Goal: Navigation & Orientation: Understand site structure

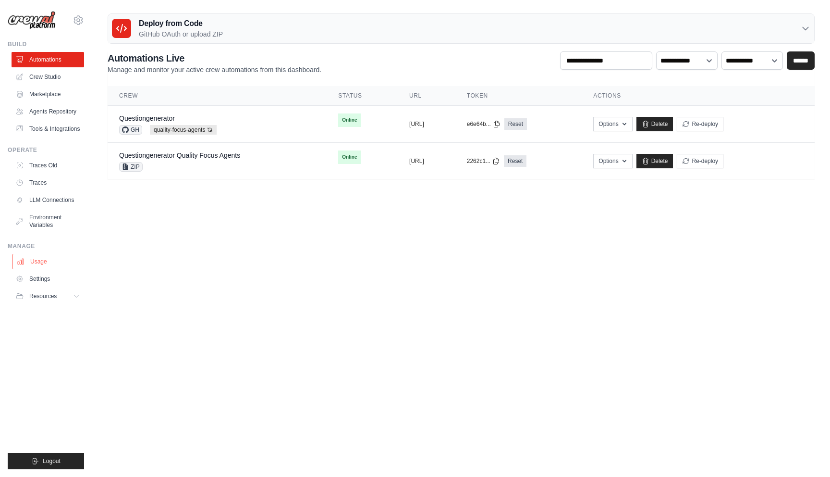
click at [43, 257] on link "Usage" at bounding box center [48, 261] width 73 height 15
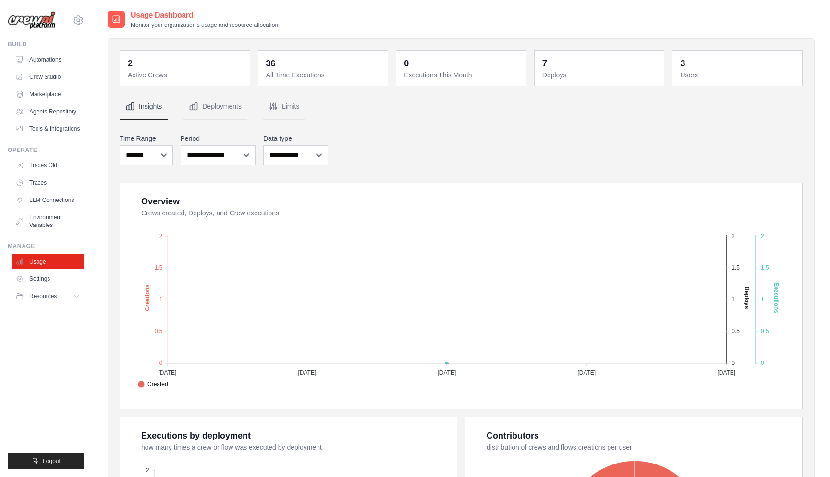
click at [49, 308] on ul "Build Automations Crew Studio Marketplace Agents Repository Resources Blog" at bounding box center [46, 254] width 76 height 429
click at [54, 298] on span "Resources" at bounding box center [43, 296] width 27 height 8
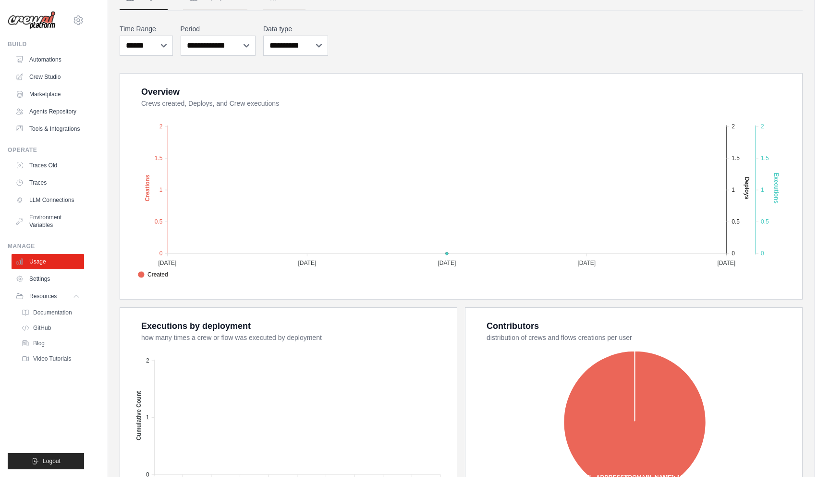
scroll to position [105, 0]
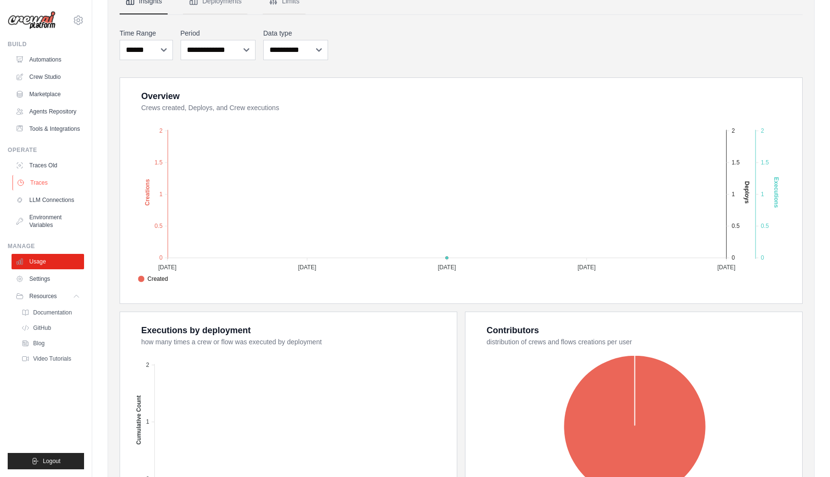
click at [39, 185] on link "Traces" at bounding box center [48, 182] width 73 height 15
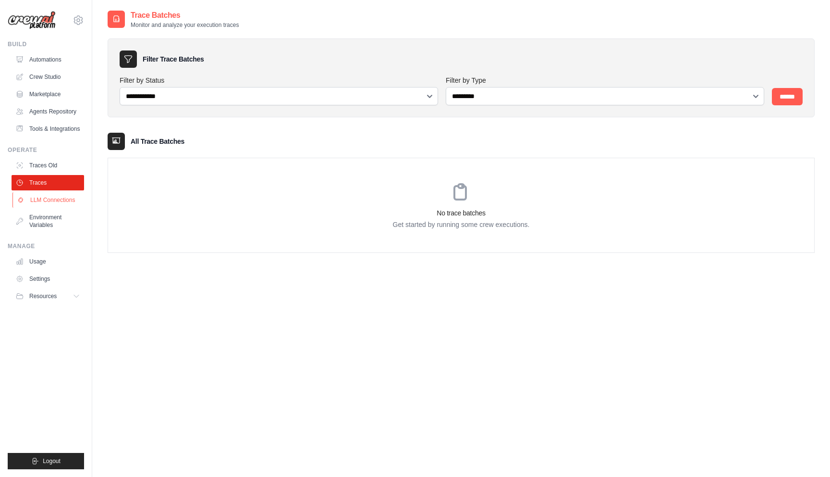
click at [40, 198] on link "LLM Connections" at bounding box center [48, 199] width 73 height 15
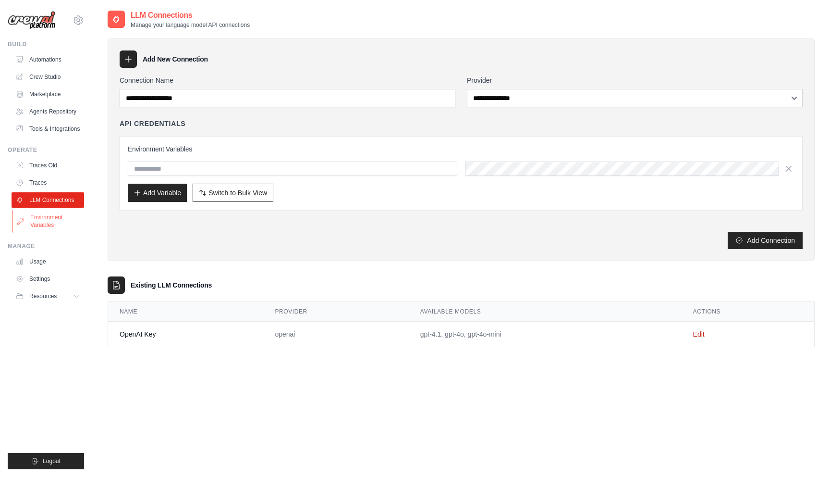
click at [40, 215] on link "Environment Variables" at bounding box center [48, 221] width 73 height 23
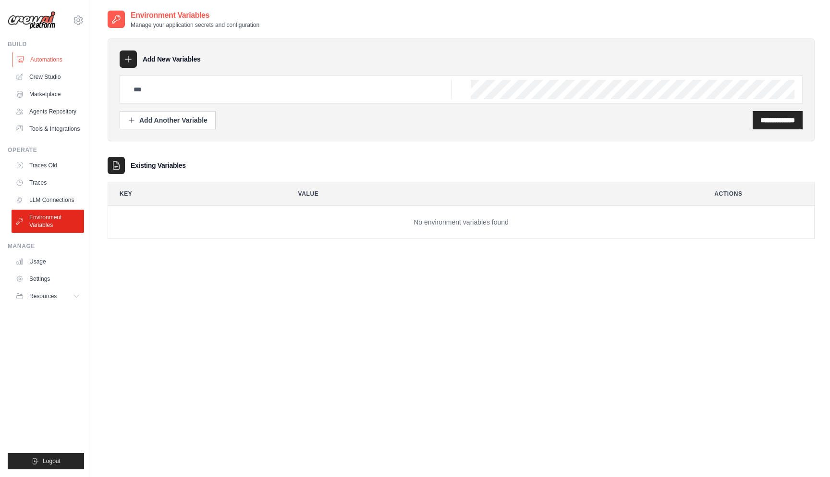
click at [68, 58] on link "Automations" at bounding box center [48, 59] width 73 height 15
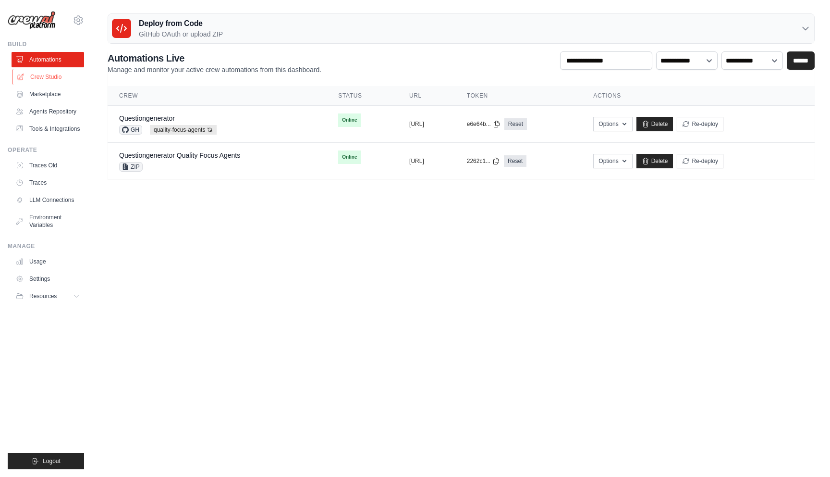
click at [64, 77] on link "Crew Studio" at bounding box center [48, 76] width 73 height 15
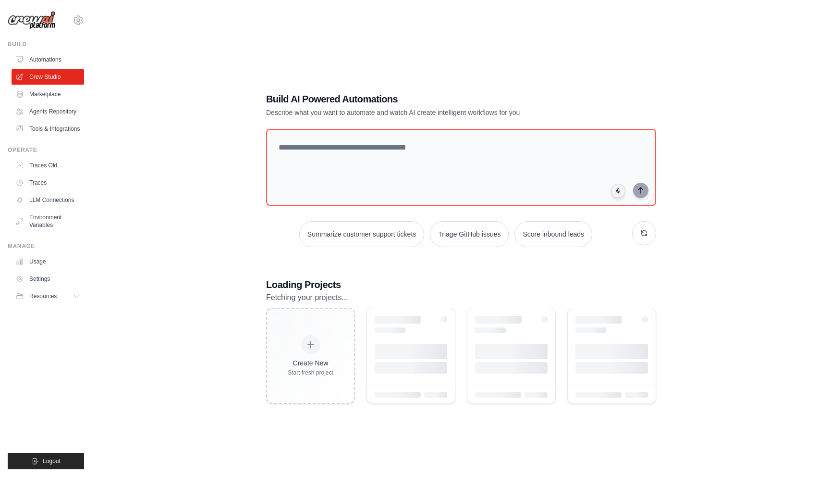
click at [52, 92] on link "Marketplace" at bounding box center [48, 93] width 73 height 15
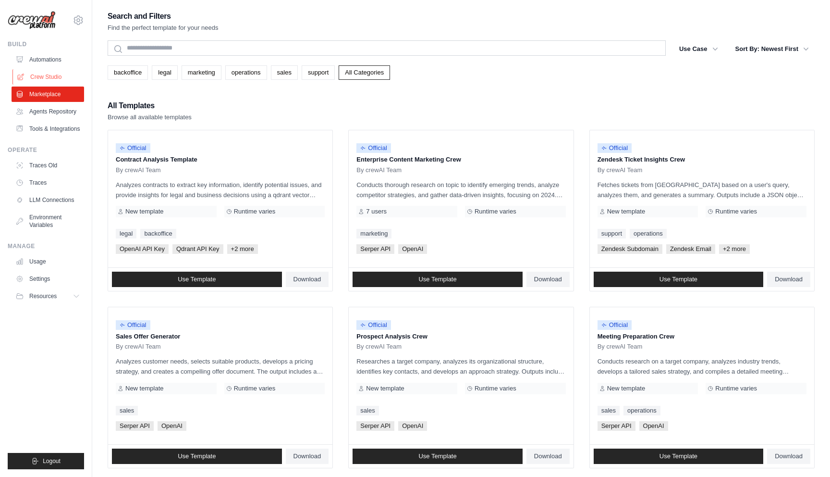
click at [57, 74] on link "Crew Studio" at bounding box center [48, 76] width 73 height 15
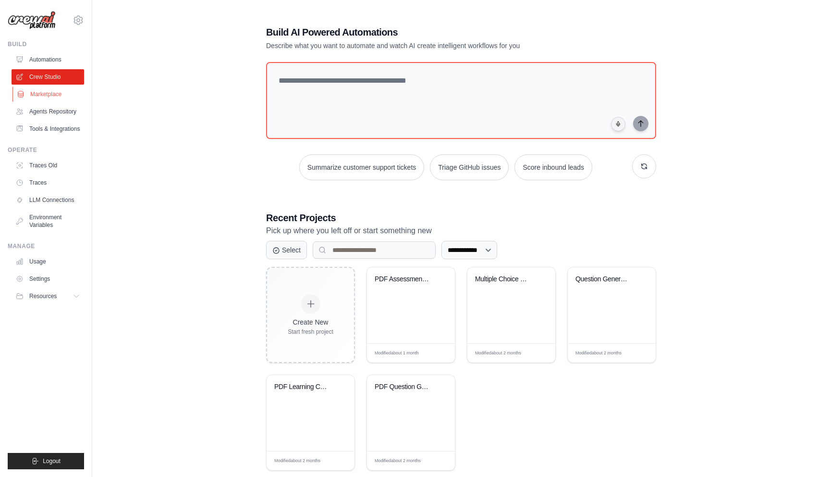
click at [53, 96] on link "Marketplace" at bounding box center [48, 93] width 73 height 15
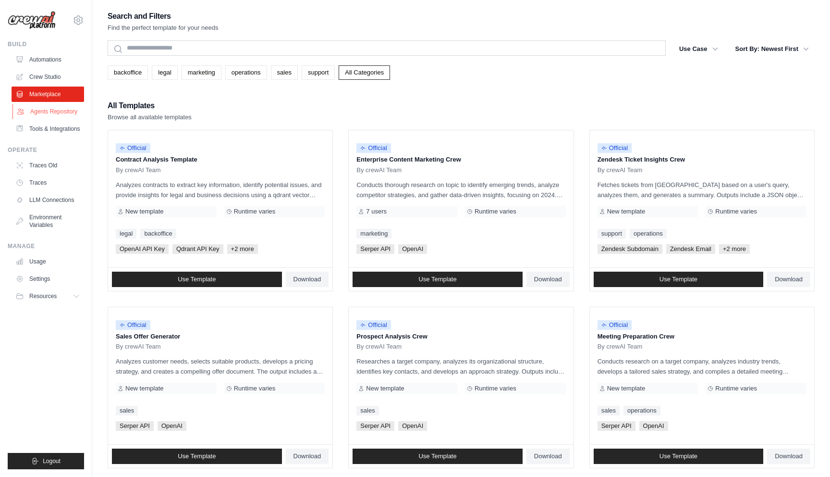
click at [51, 108] on link "Agents Repository" at bounding box center [48, 111] width 73 height 15
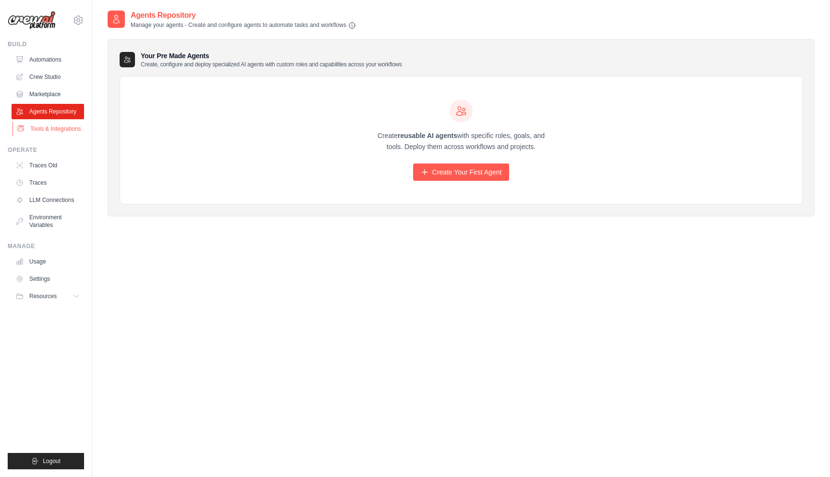
click at [49, 130] on link "Tools & Integrations" at bounding box center [48, 128] width 73 height 15
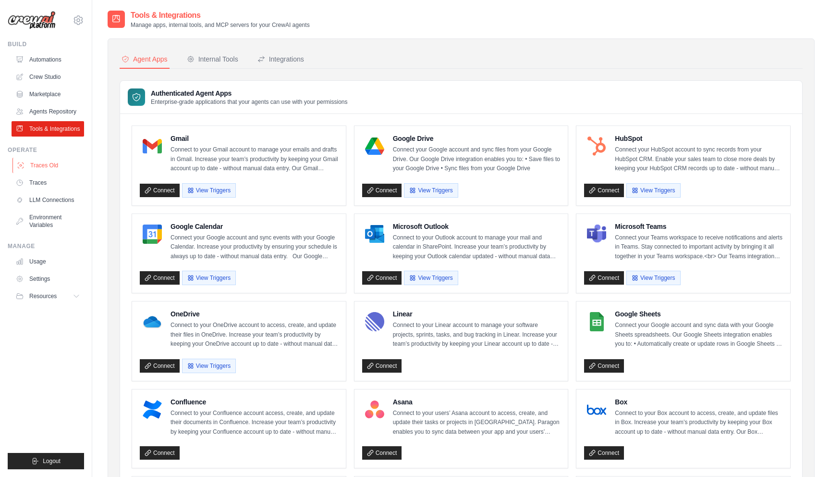
click at [43, 165] on link "Traces Old" at bounding box center [48, 165] width 73 height 15
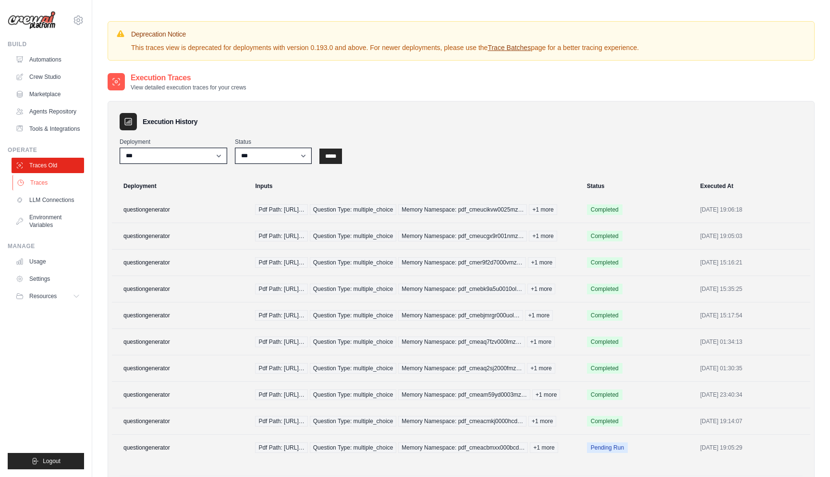
click at [43, 181] on link "Traces" at bounding box center [48, 182] width 73 height 15
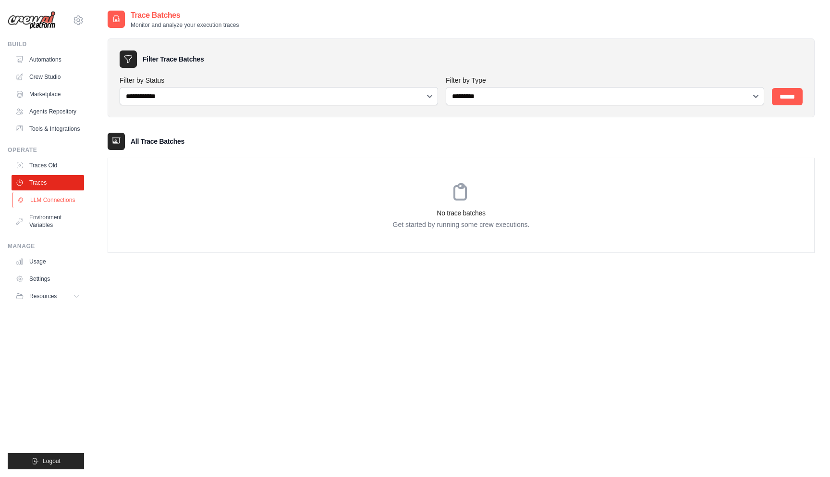
click at [42, 198] on link "LLM Connections" at bounding box center [48, 199] width 73 height 15
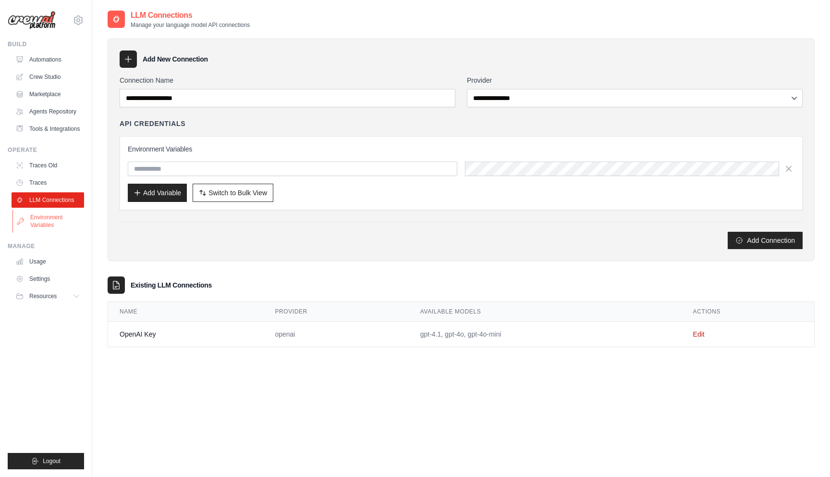
click at [41, 219] on link "Environment Variables" at bounding box center [48, 221] width 73 height 23
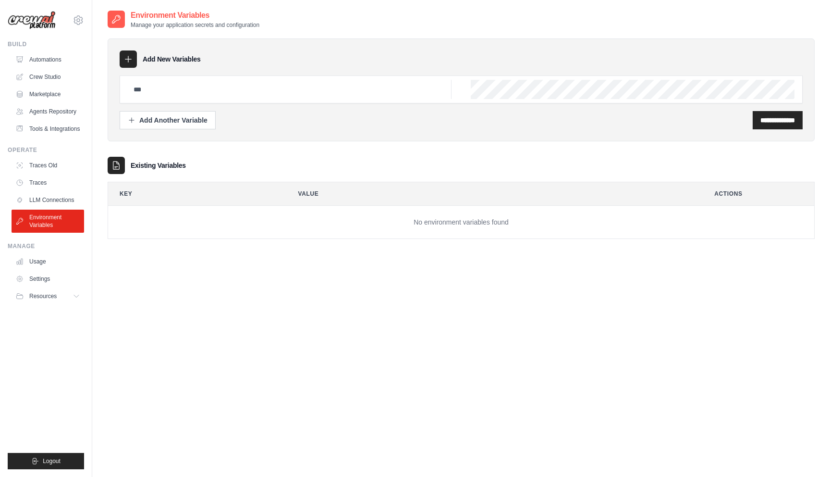
click at [43, 249] on div "Manage" at bounding box center [46, 246] width 76 height 8
click at [43, 261] on link "Usage" at bounding box center [48, 261] width 73 height 15
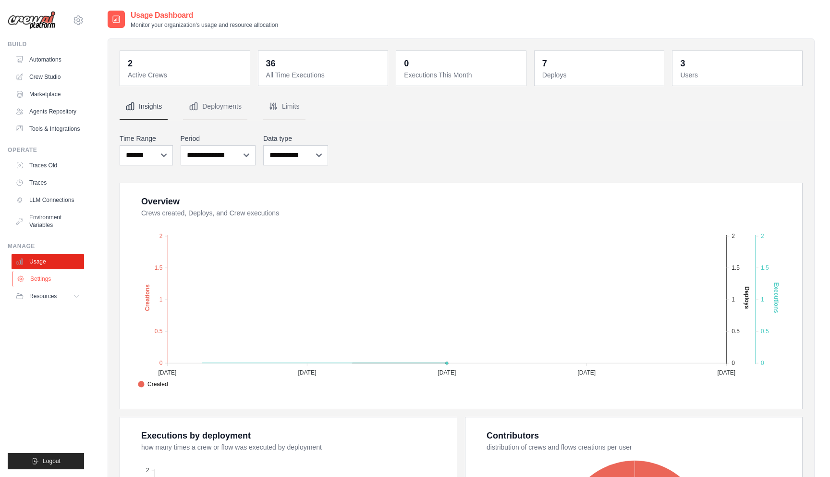
click at [40, 283] on link "Settings" at bounding box center [48, 278] width 73 height 15
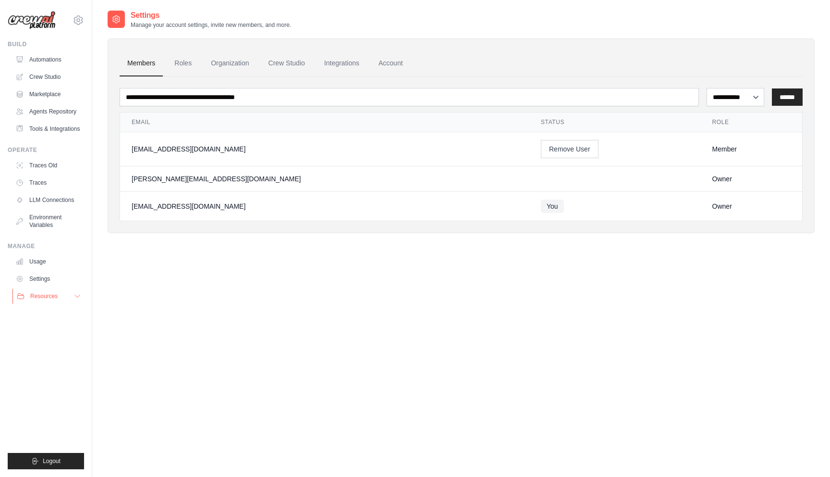
click at [42, 301] on button "Resources" at bounding box center [48, 295] width 73 height 15
click at [82, 23] on icon at bounding box center [79, 20] width 12 height 12
click at [93, 55] on span "Settings" at bounding box center [119, 60] width 76 height 10
click at [78, 19] on icon at bounding box center [78, 20] width 3 height 3
click at [97, 61] on span "Settings" at bounding box center [119, 60] width 76 height 10
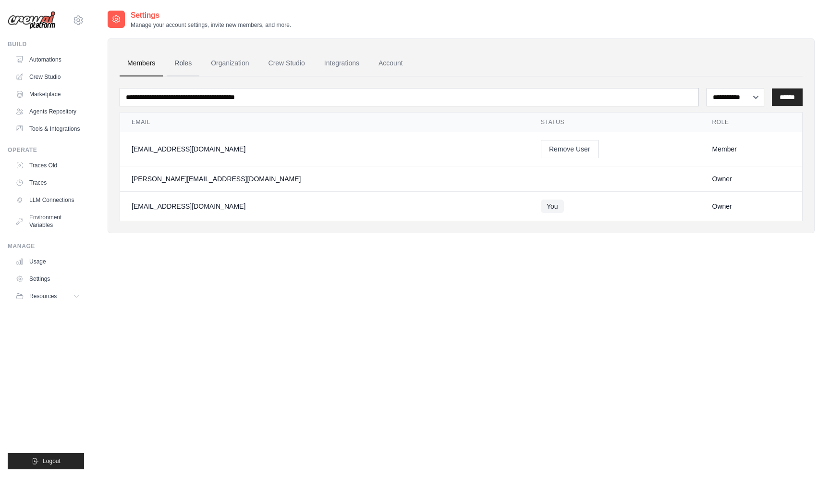
click at [187, 65] on link "Roles" at bounding box center [183, 63] width 33 height 26
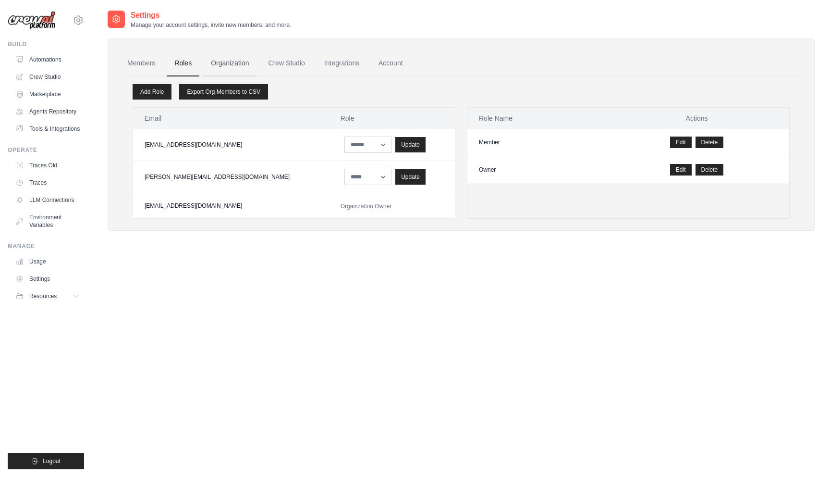
click at [222, 65] on link "Organization" at bounding box center [229, 63] width 53 height 26
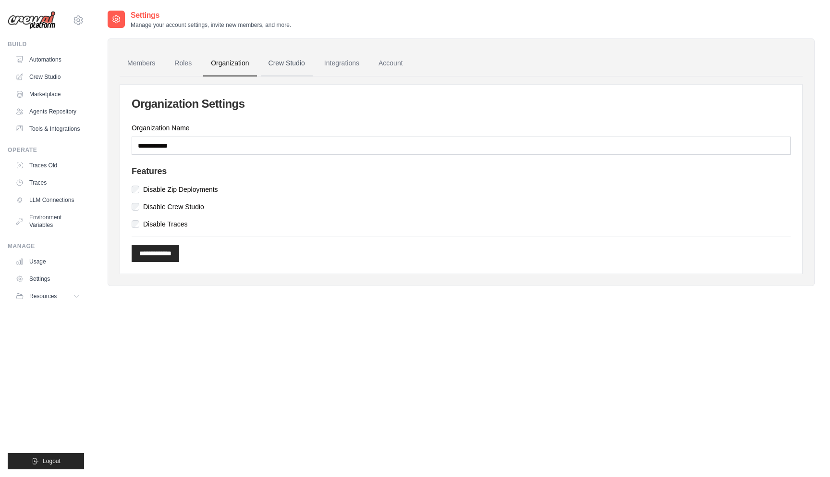
click at [276, 63] on link "Crew Studio" at bounding box center [287, 63] width 52 height 26
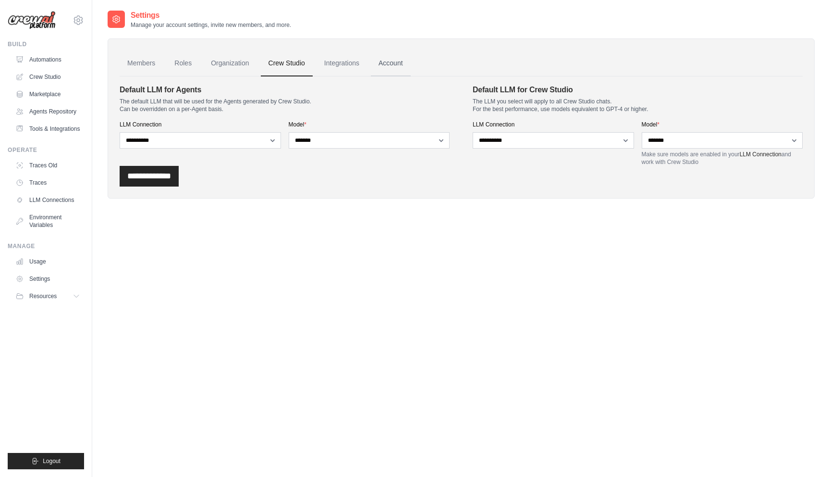
click at [384, 59] on link "Account" at bounding box center [391, 63] width 40 height 26
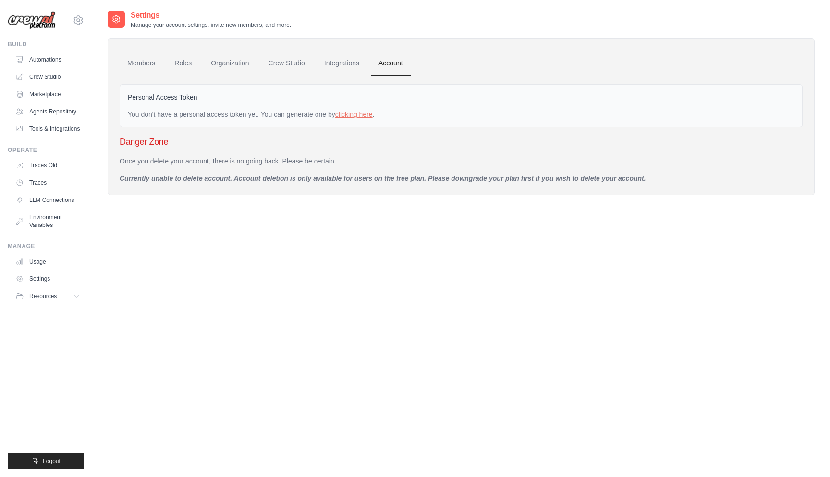
click at [530, 180] on p "Currently unable to delete account. Account deletion is only available for user…" at bounding box center [461, 178] width 683 height 10
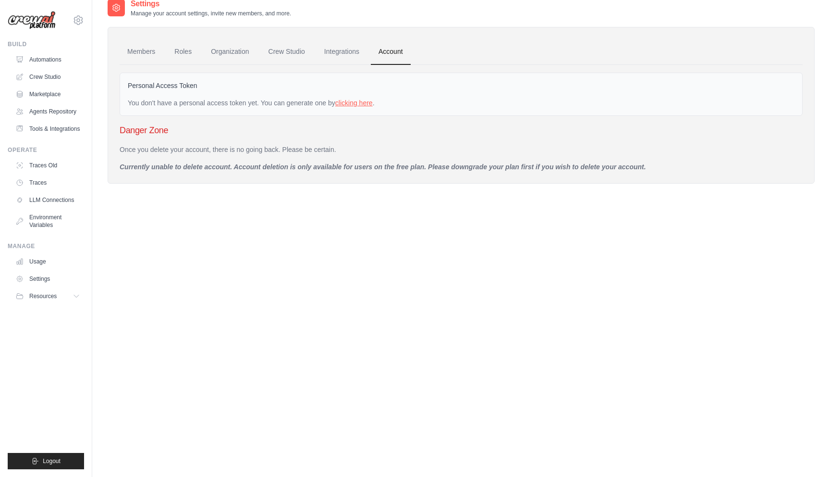
scroll to position [12, 0]
click at [355, 103] on link "clicking here" at bounding box center [353, 103] width 37 height 8
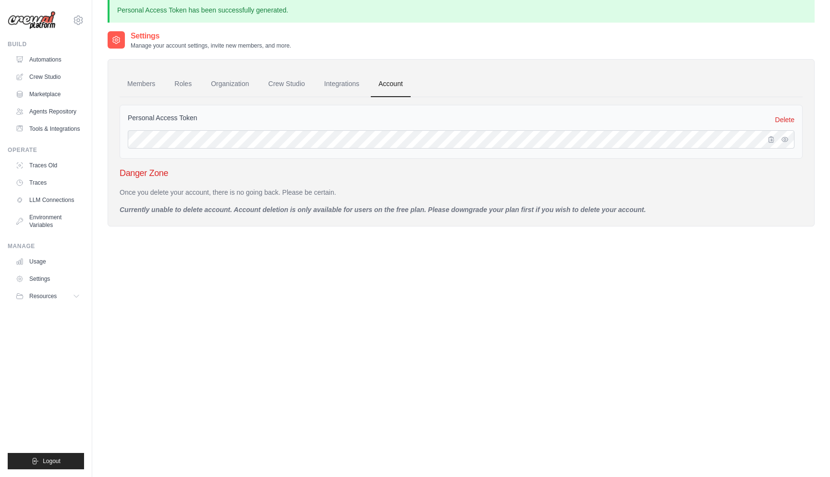
scroll to position [0, 0]
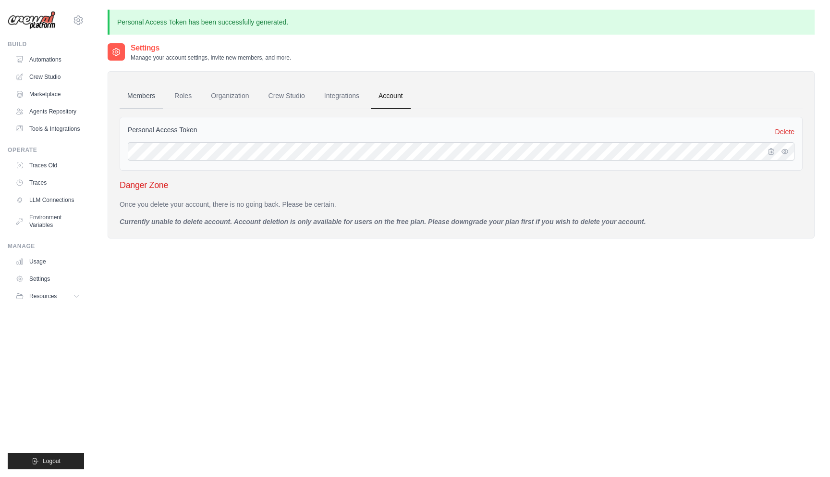
click at [145, 89] on link "Members" at bounding box center [141, 96] width 43 height 26
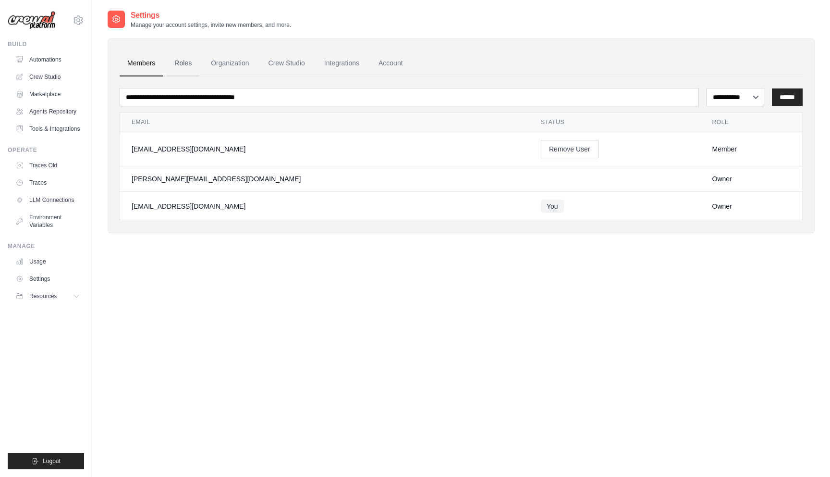
click at [186, 63] on link "Roles" at bounding box center [183, 63] width 33 height 26
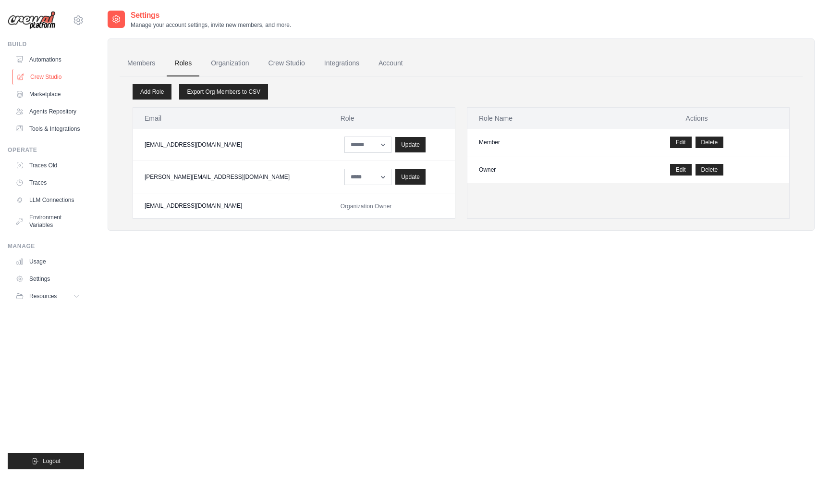
click at [53, 70] on link "Crew Studio" at bounding box center [48, 76] width 73 height 15
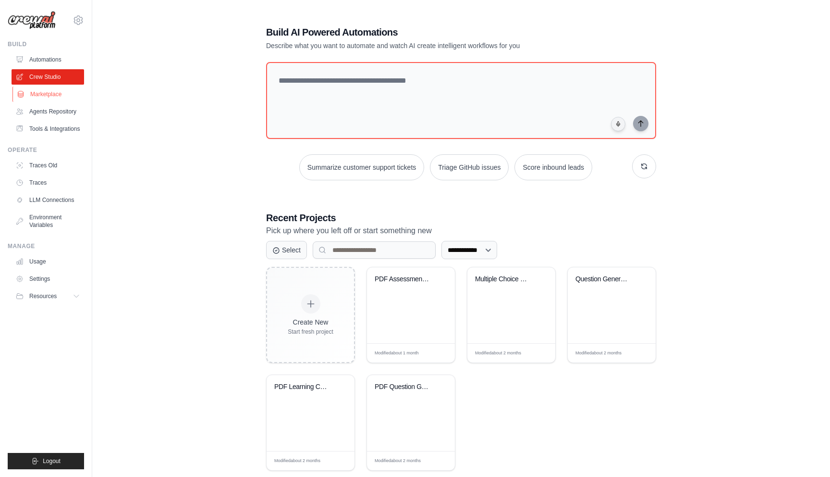
click at [47, 97] on link "Marketplace" at bounding box center [48, 93] width 73 height 15
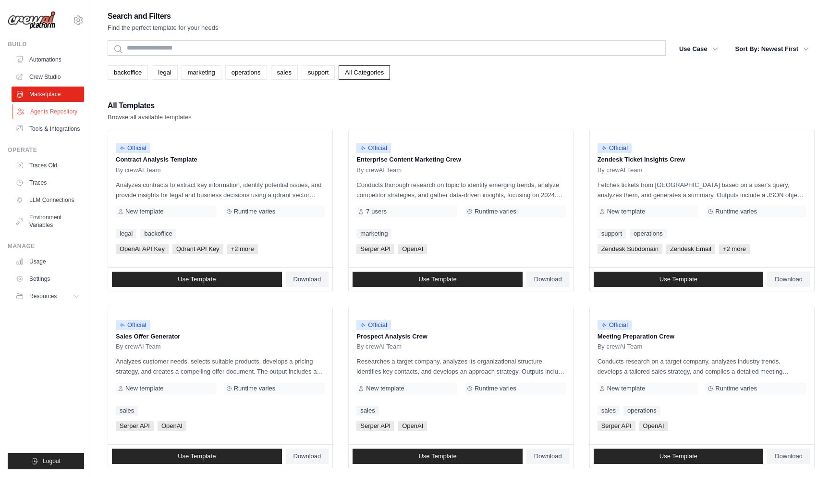
click at [47, 113] on link "Agents Repository" at bounding box center [48, 111] width 73 height 15
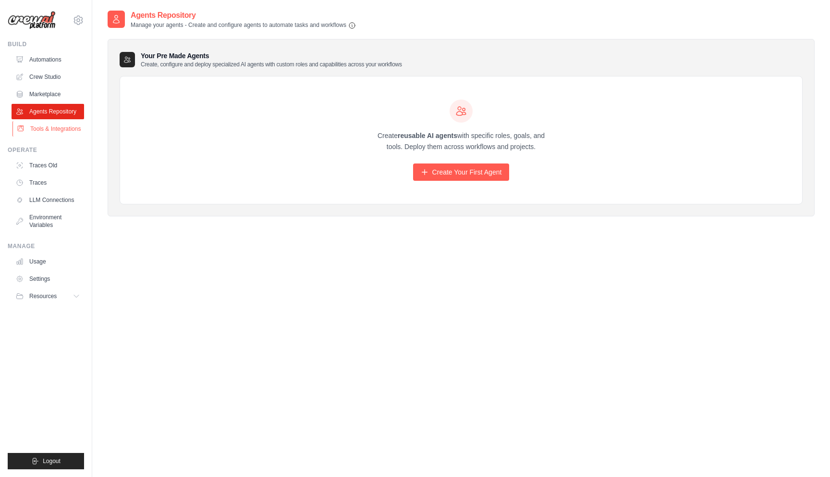
click at [45, 126] on link "Tools & Integrations" at bounding box center [48, 128] width 73 height 15
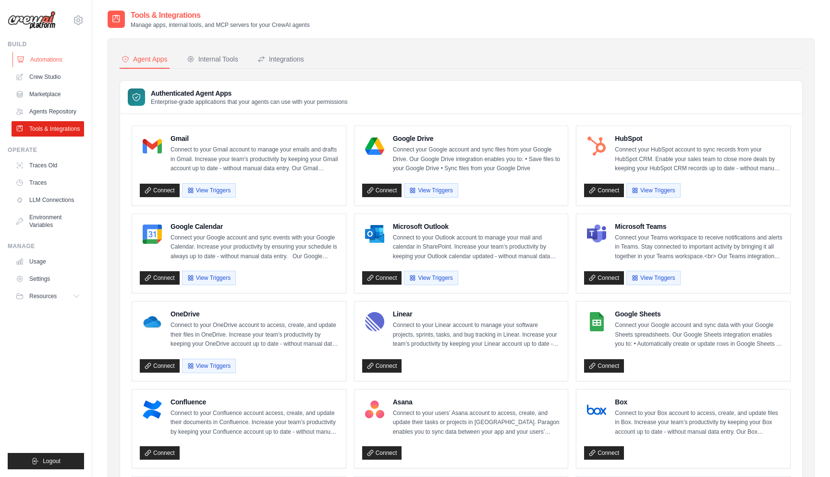
click at [62, 62] on link "Automations" at bounding box center [48, 59] width 73 height 15
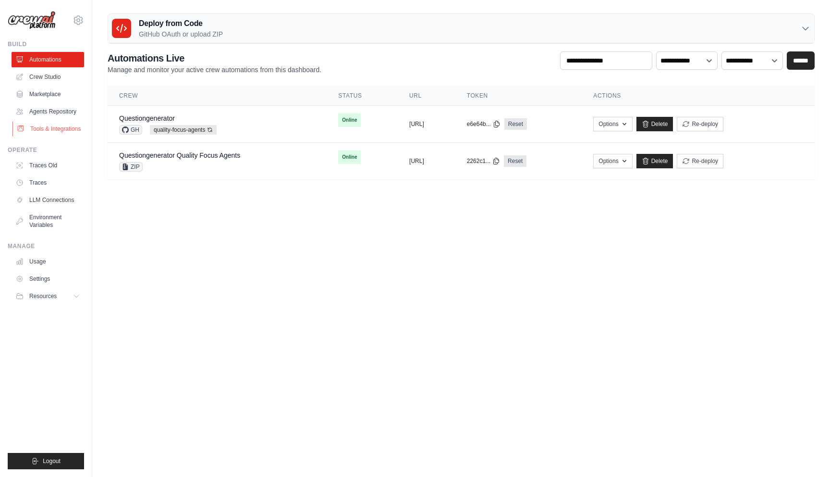
click at [59, 131] on link "Tools & Integrations" at bounding box center [48, 128] width 73 height 15
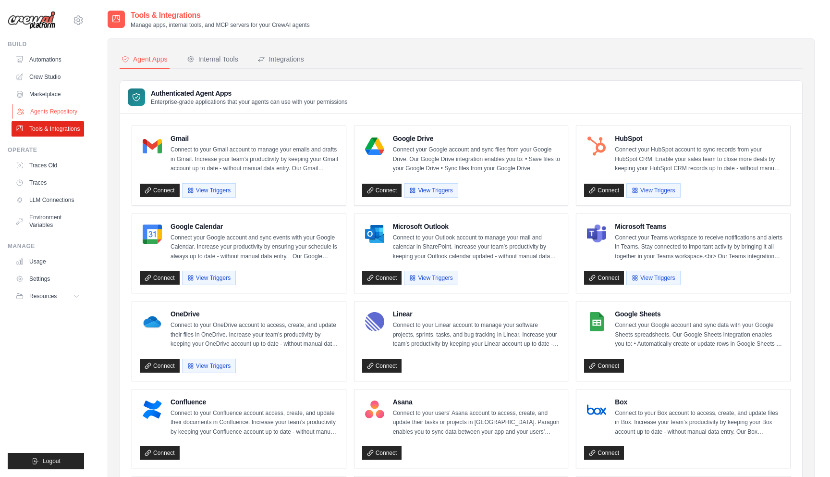
click at [57, 106] on link "Agents Repository" at bounding box center [48, 111] width 73 height 15
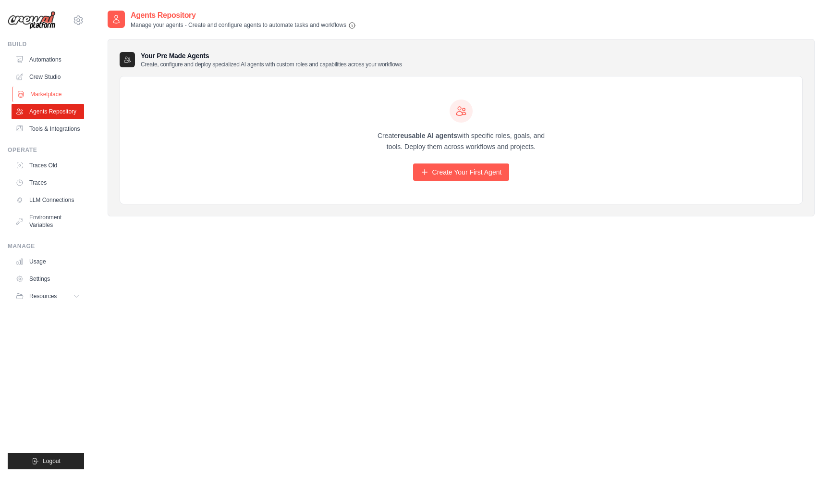
click at [58, 94] on link "Marketplace" at bounding box center [48, 93] width 73 height 15
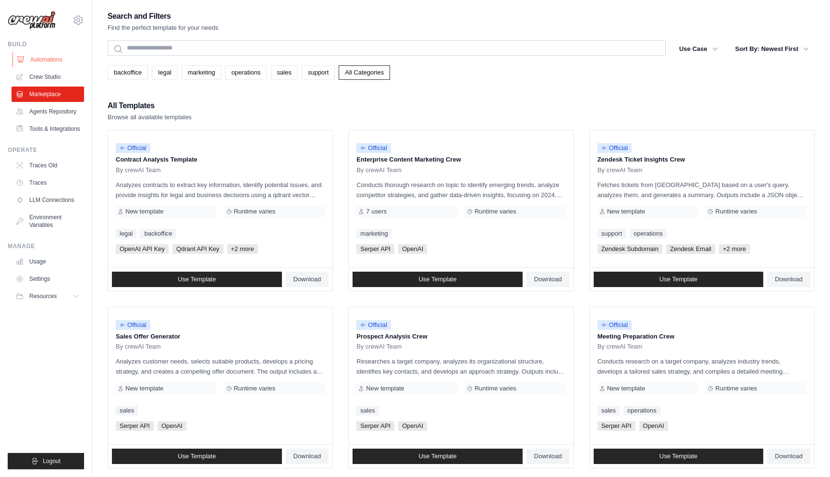
click at [59, 59] on link "Automations" at bounding box center [48, 59] width 73 height 15
